Goal: Find specific page/section: Find specific page/section

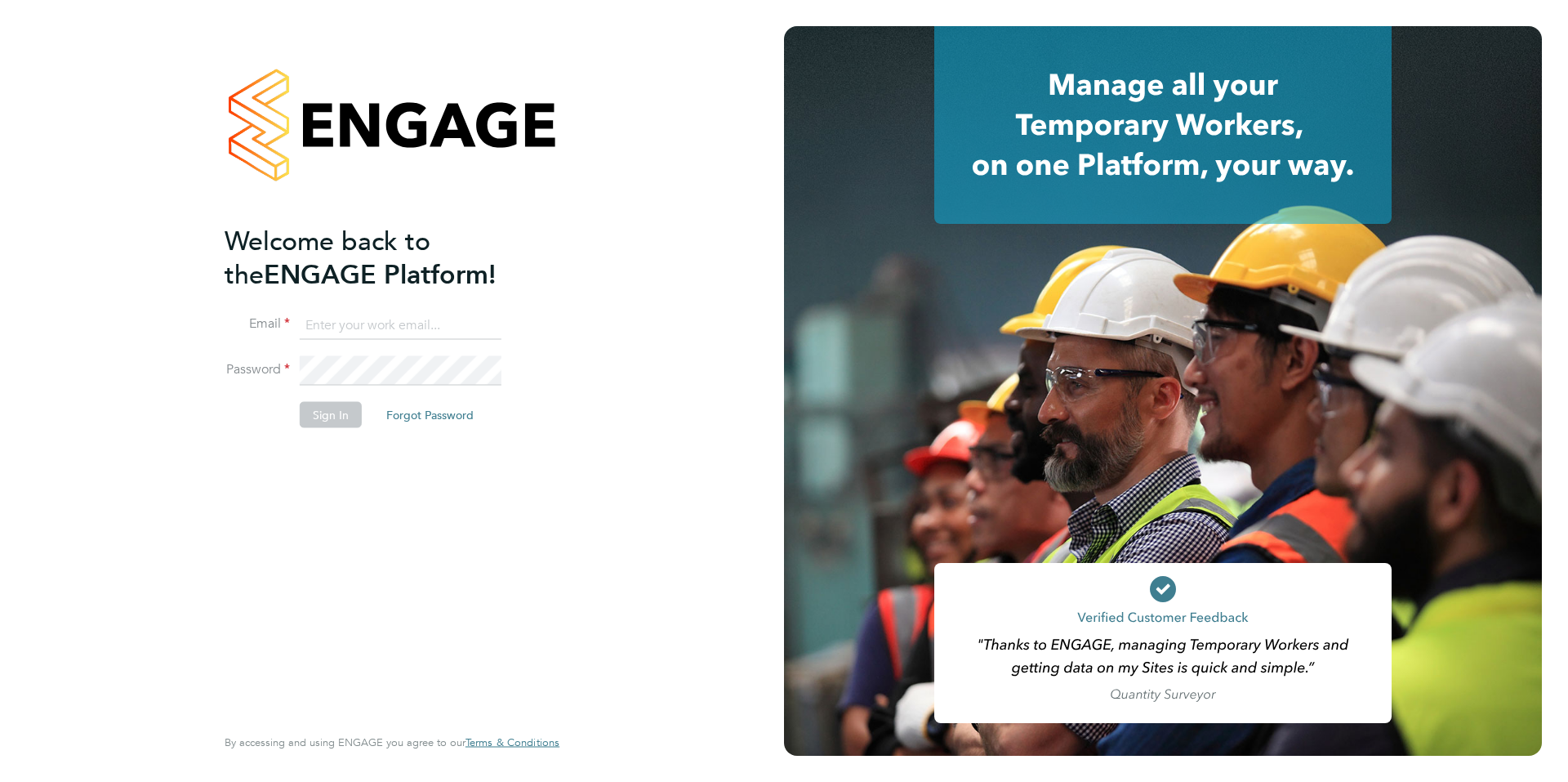
type input "hannah@xede.co.uk"
click at [311, 427] on button "Sign In" at bounding box center [330, 415] width 62 height 26
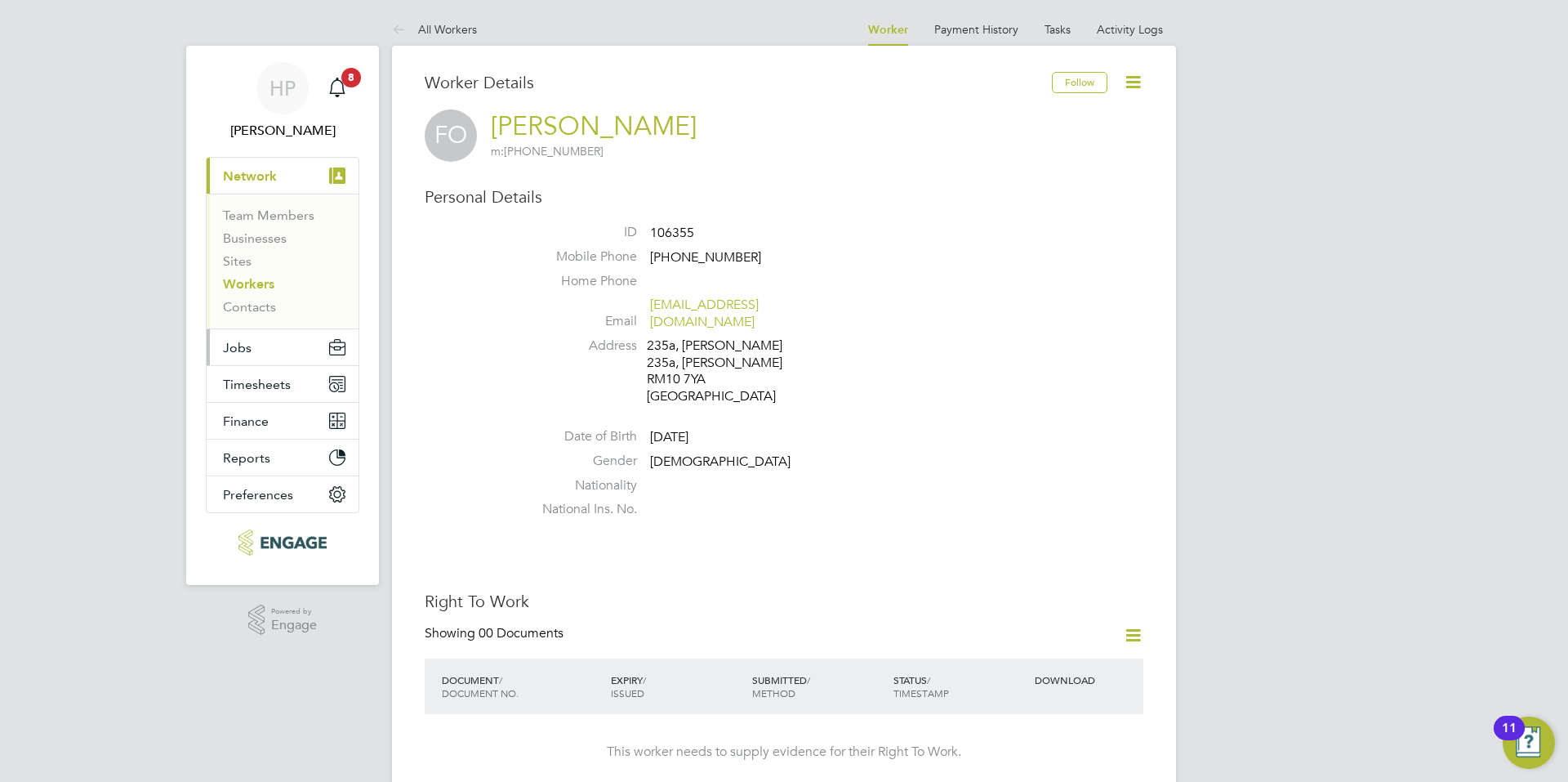
drag, startPoint x: 284, startPoint y: 355, endPoint x: 278, endPoint y: 364, distance: 10.8
click at [280, 360] on button "Jobs" at bounding box center [282, 348] width 152 height 36
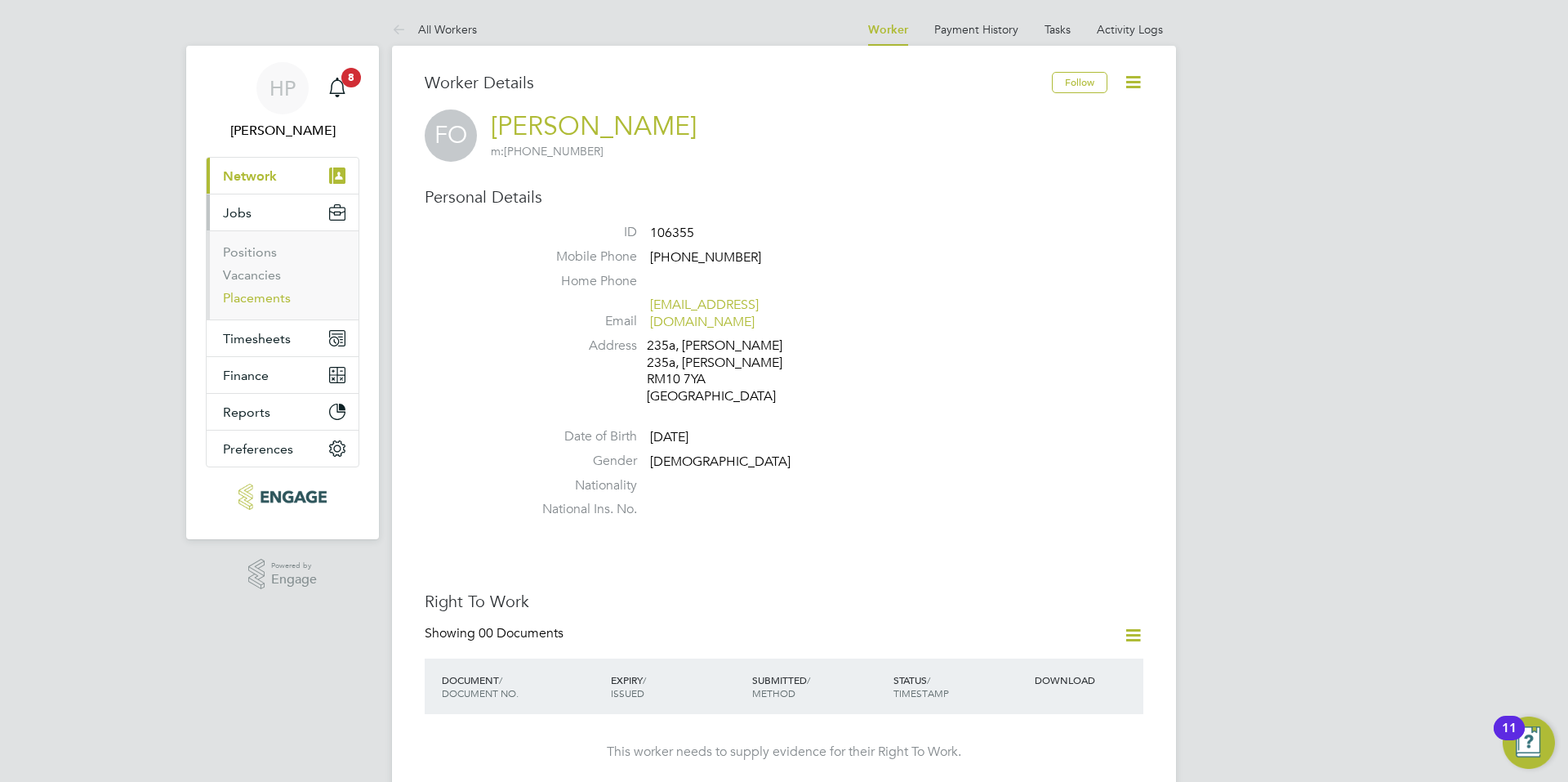
click at [274, 299] on link "Placements" at bounding box center [256, 298] width 68 height 15
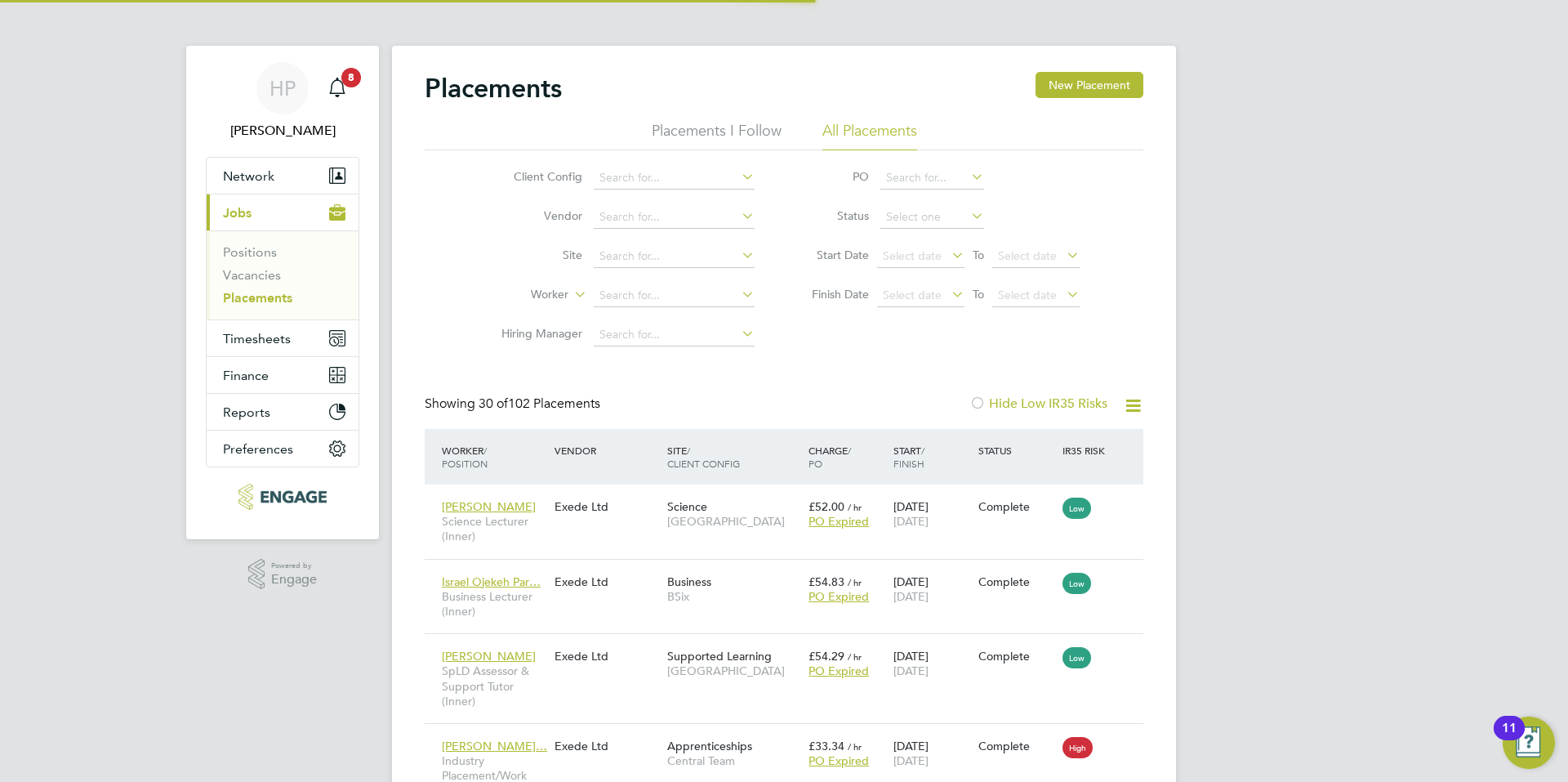
click at [632, 282] on li "Worker" at bounding box center [621, 296] width 307 height 40
click at [634, 297] on input at bounding box center [673, 295] width 161 height 23
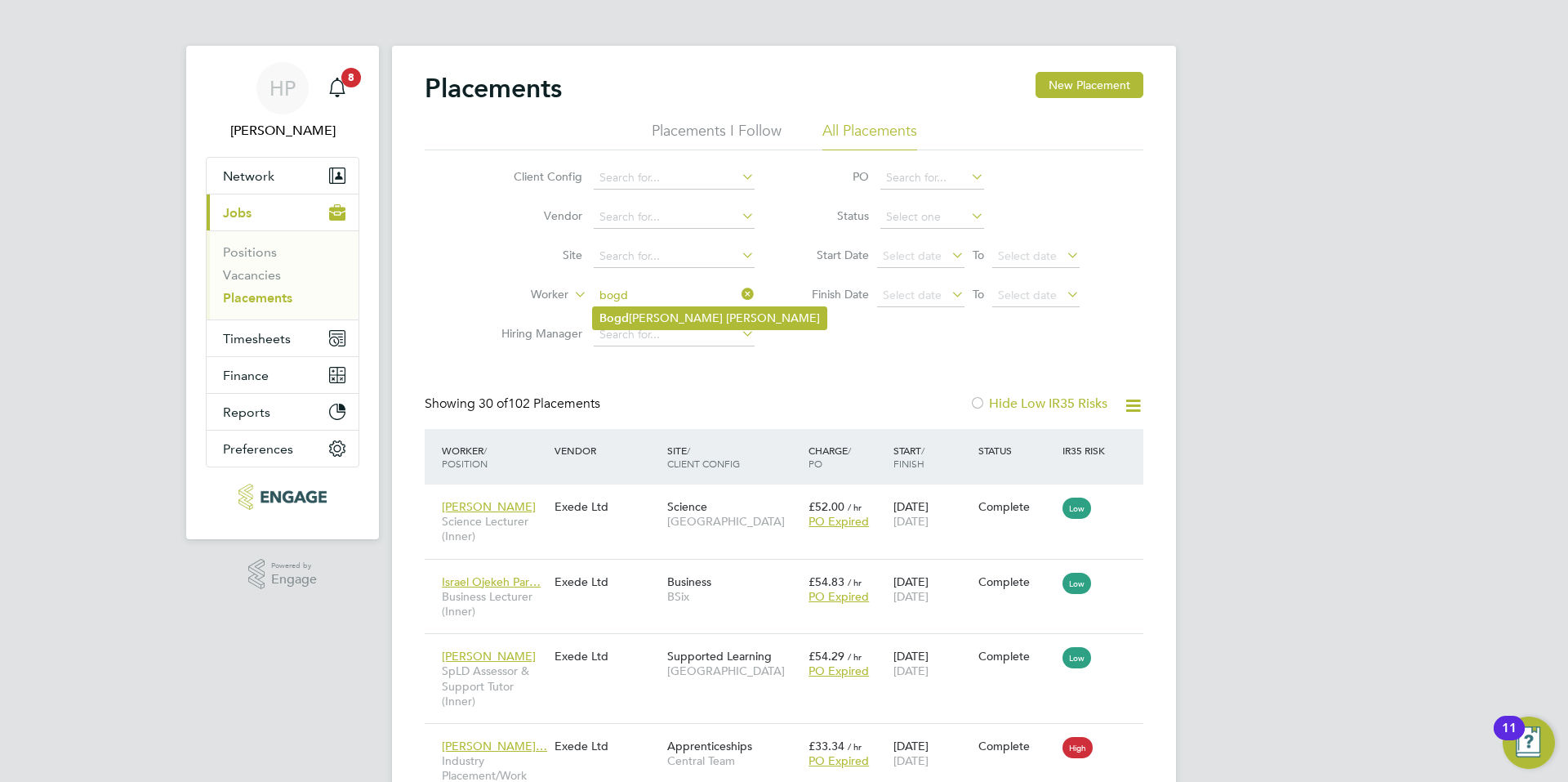
click at [668, 323] on li "Bogd ana Nicoleta" at bounding box center [710, 318] width 234 height 22
type input "[PERSON_NAME]"
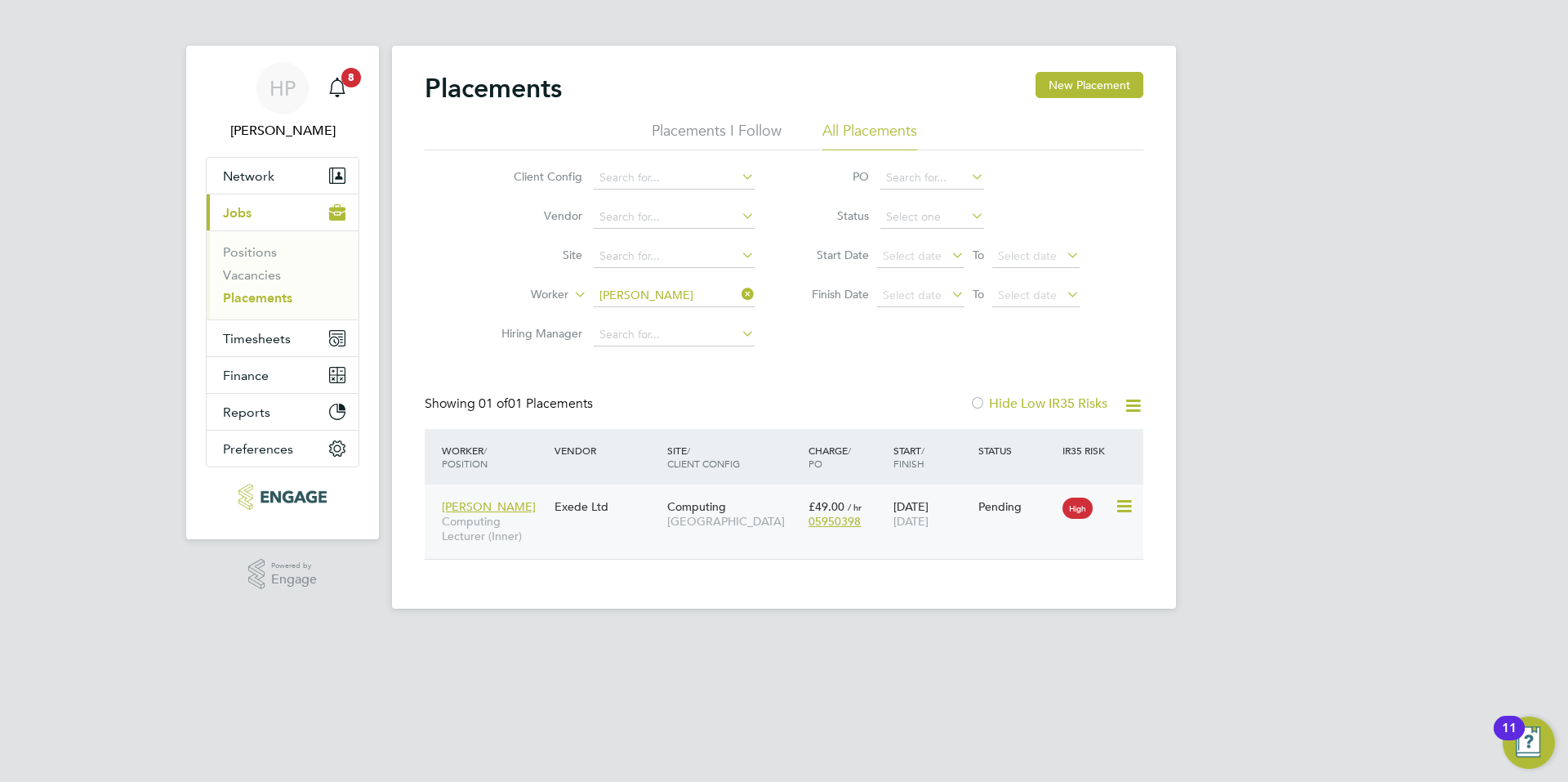
click at [621, 539] on div "Bogdana Nicoleta Computing Lecturer (Inner) Exede Ltd Computing Tower Hamlets C…" at bounding box center [784, 521] width 719 height 74
click at [598, 500] on div "Exede Ltd" at bounding box center [606, 507] width 113 height 31
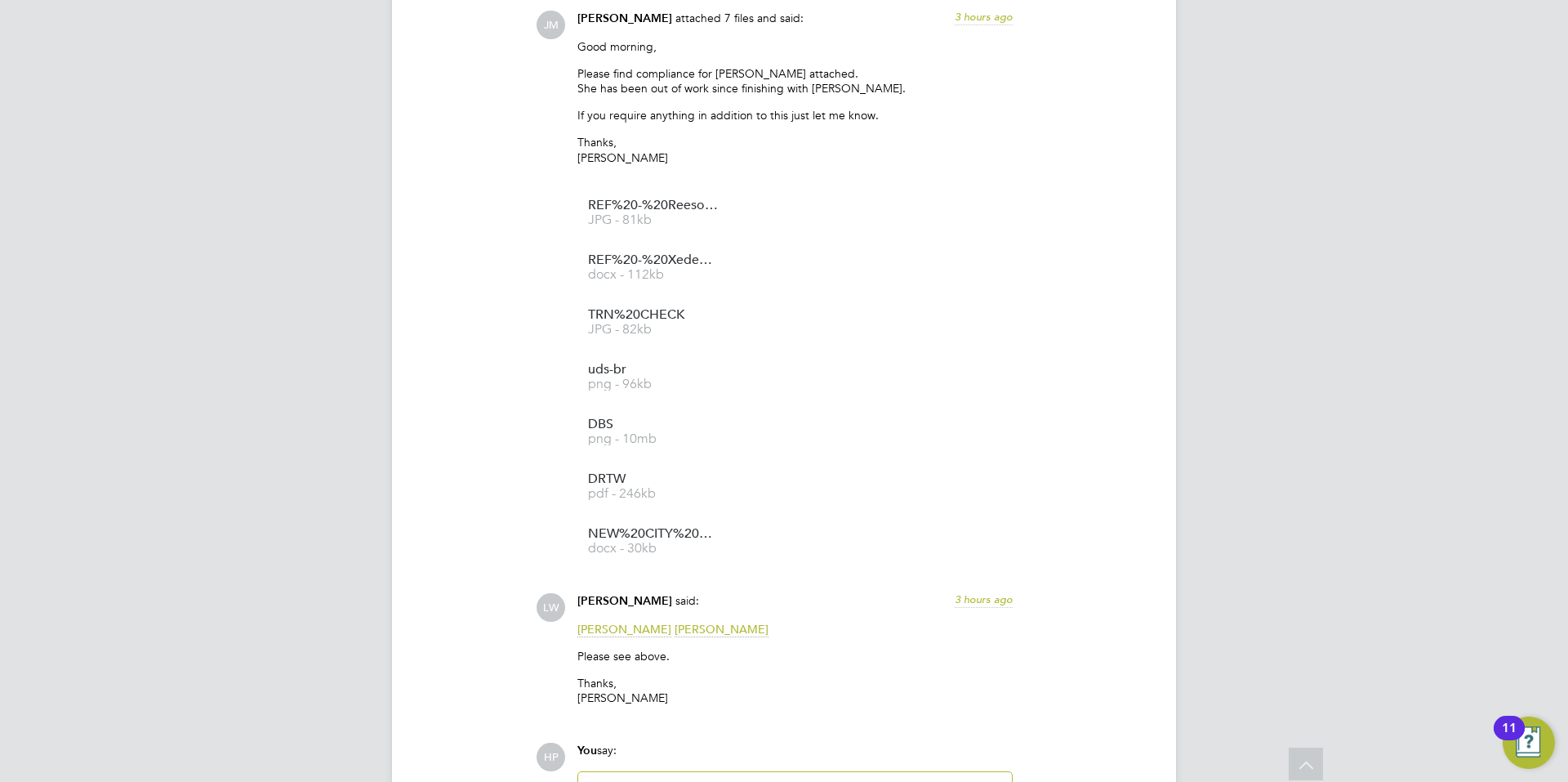
scroll to position [1604, 0]
